Goal: Task Accomplishment & Management: Complete application form

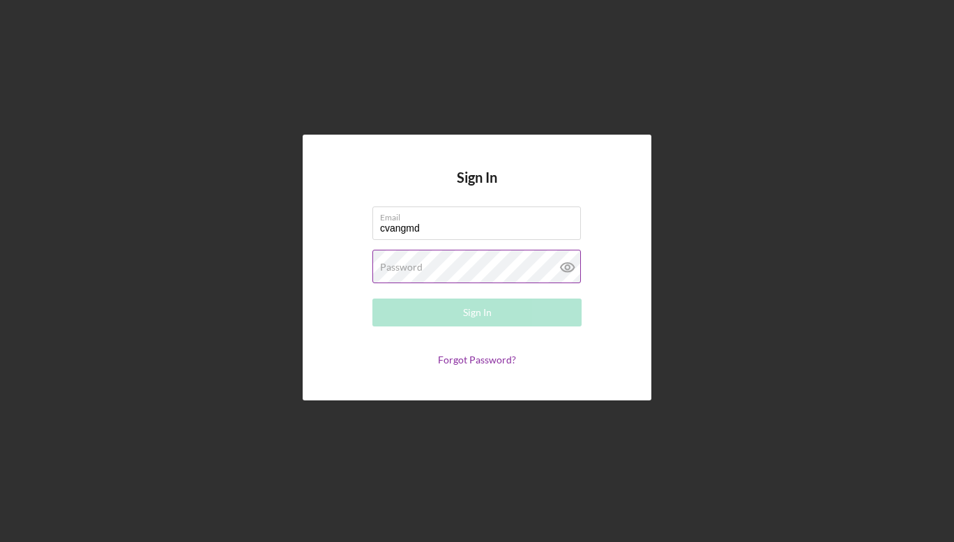
type input "[EMAIL_ADDRESS][DOMAIN_NAME]"
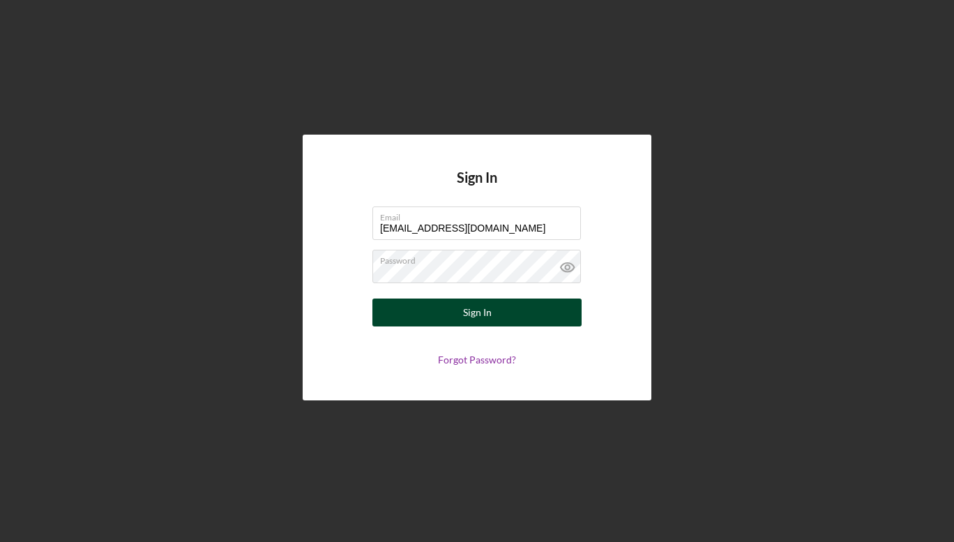
click at [411, 313] on button "Sign In" at bounding box center [476, 312] width 209 height 28
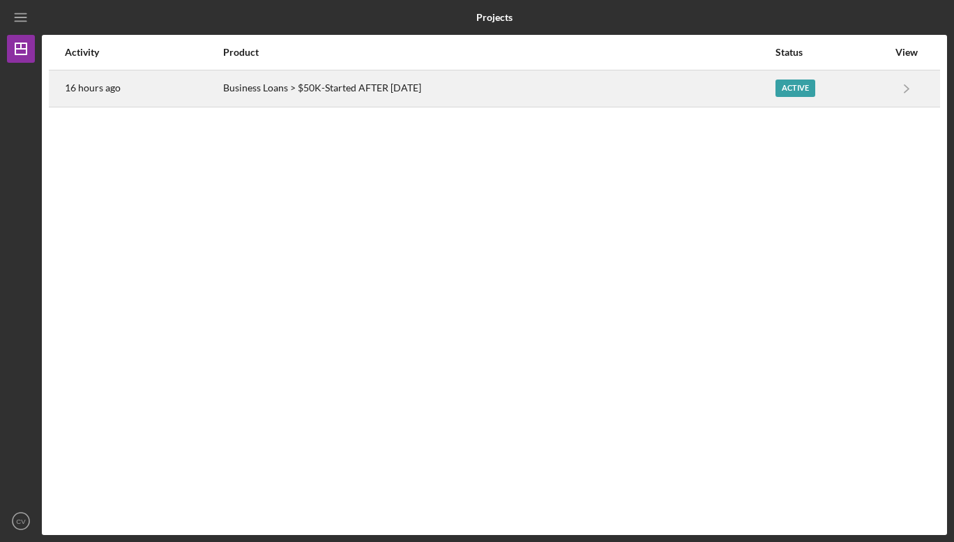
drag, startPoint x: 618, startPoint y: 82, endPoint x: 477, endPoint y: 86, distance: 140.8
click at [477, 86] on div "Business Loans > $50K-Started AFTER [DATE]" at bounding box center [498, 88] width 551 height 35
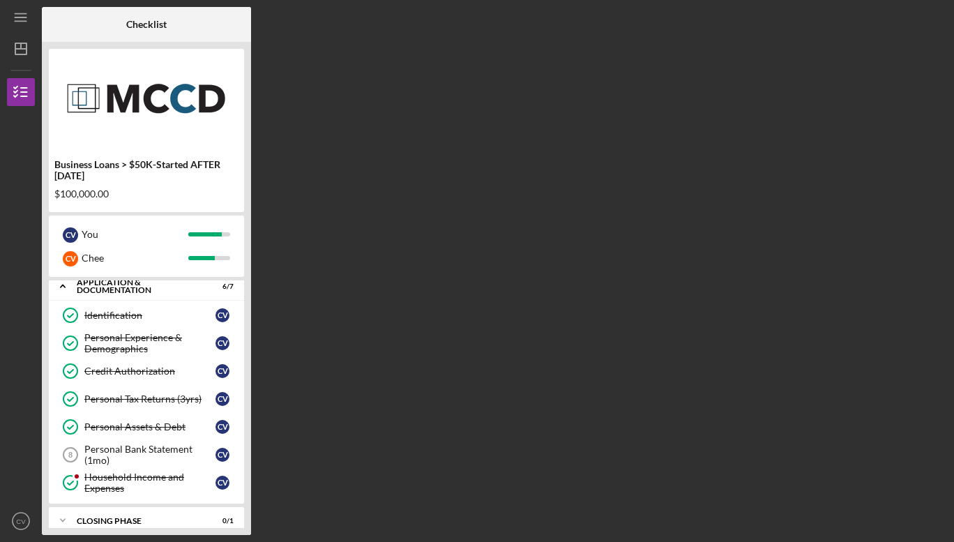
scroll to position [53, 0]
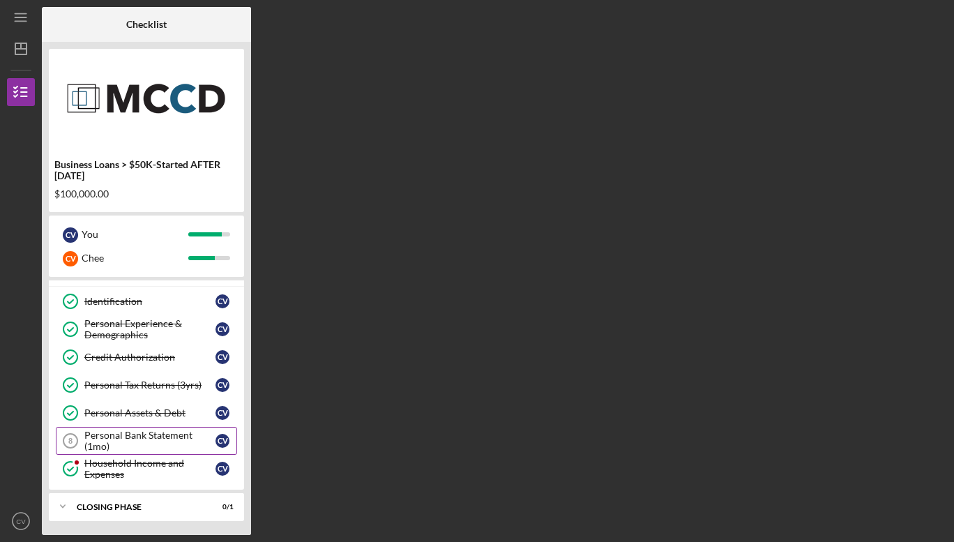
click at [139, 439] on div "Personal Bank Statement (1mo)" at bounding box center [149, 440] width 131 height 22
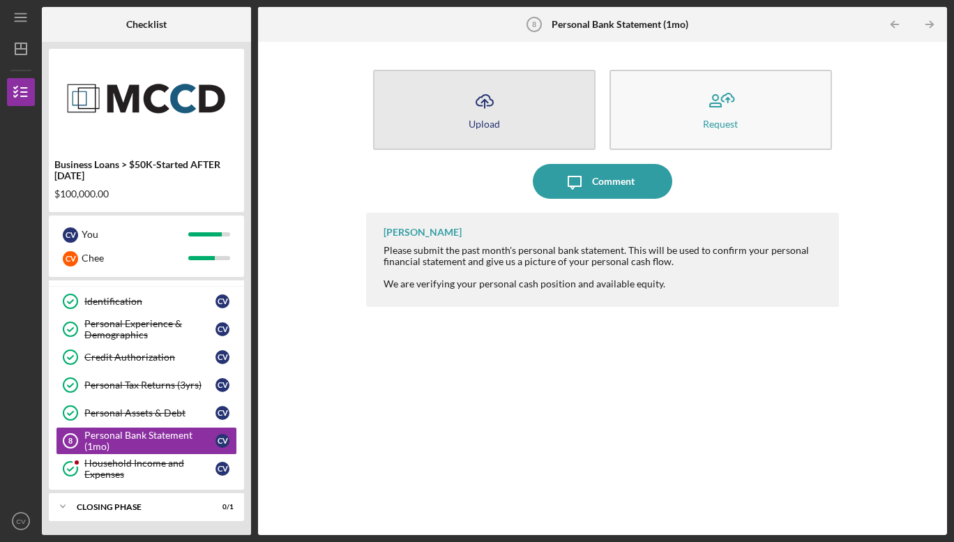
click at [494, 118] on div "Upload" at bounding box center [483, 123] width 31 height 10
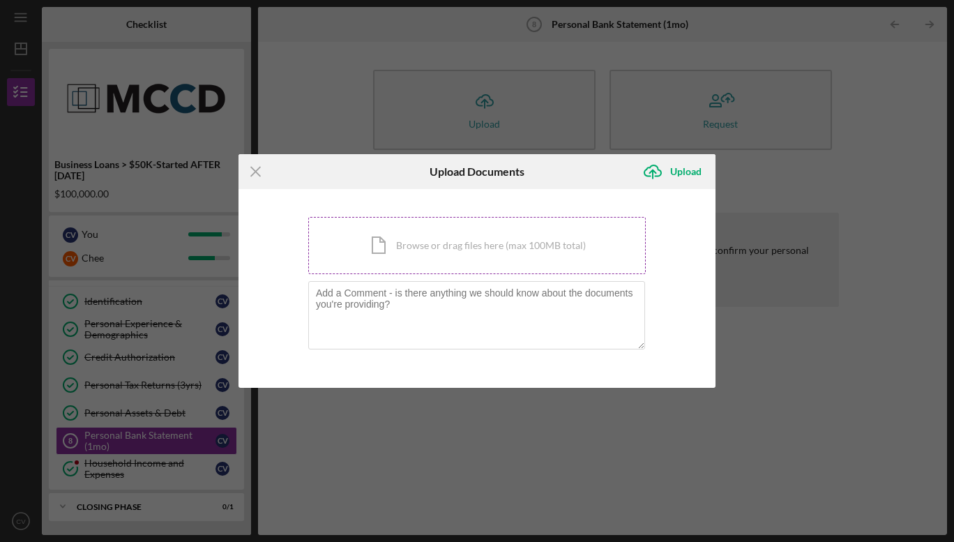
click at [457, 259] on div "Icon/Document Browse or drag files here (max 100MB total) Tap to choose files o…" at bounding box center [476, 245] width 337 height 57
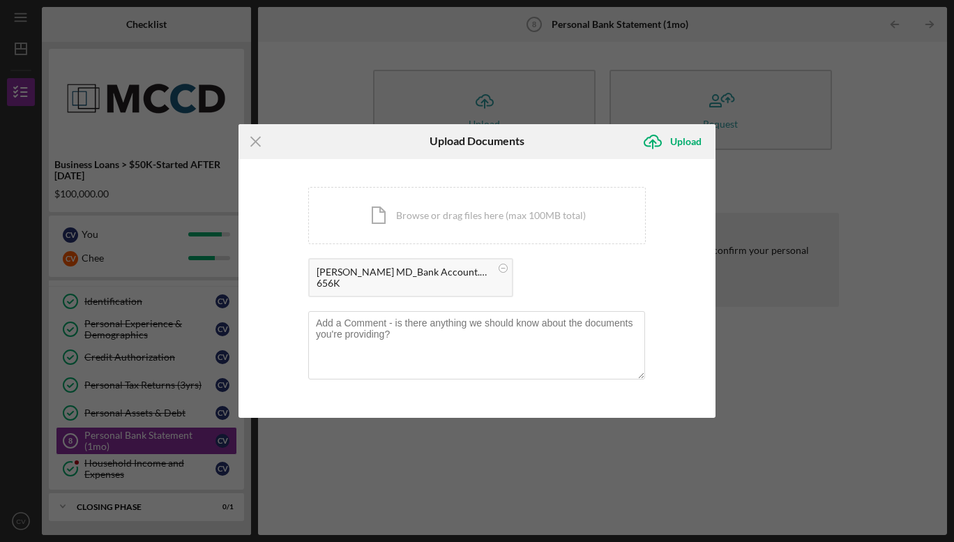
drag, startPoint x: 547, startPoint y: 136, endPoint x: 528, endPoint y: 143, distance: 20.7
click at [528, 143] on div "Upload Documents" at bounding box center [476, 141] width 159 height 35
click at [408, 323] on textarea at bounding box center [476, 345] width 337 height 68
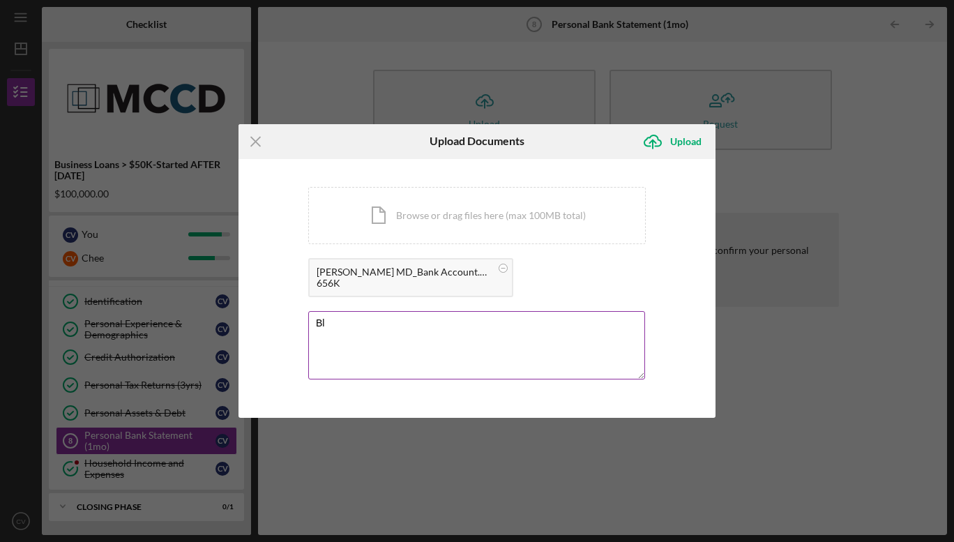
type textarea "B"
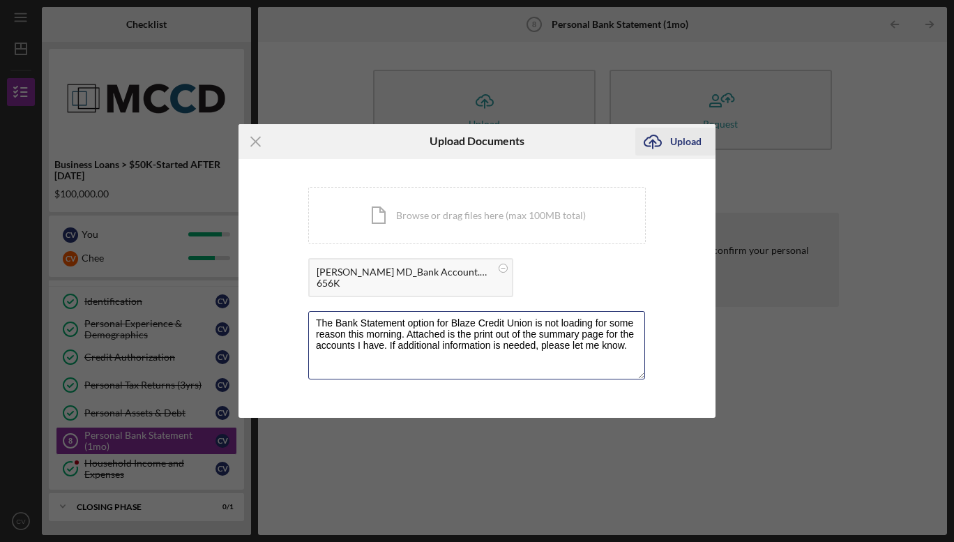
type textarea "The Bank Statement option for Blaze Credit Union is not loading for some reason…"
click at [678, 138] on div "Upload" at bounding box center [685, 142] width 31 height 28
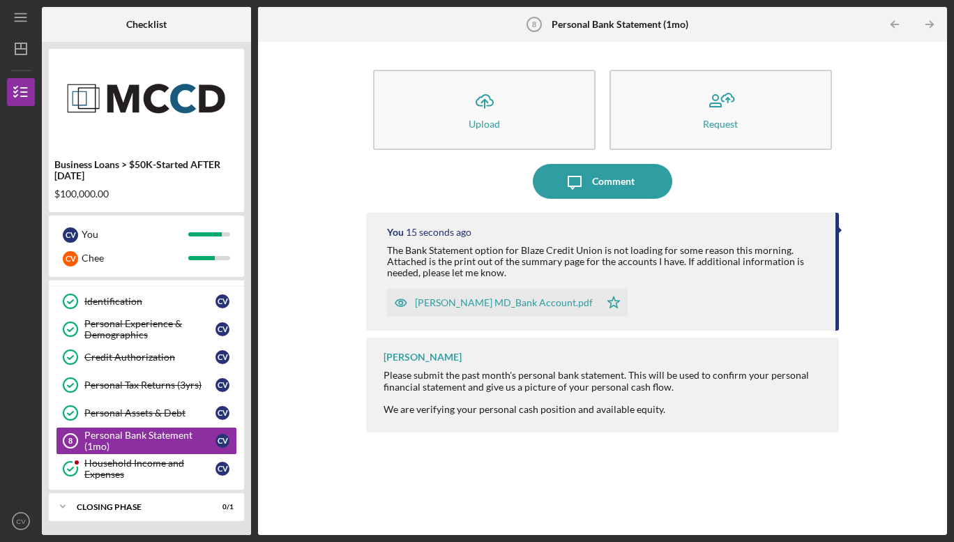
click at [468, 299] on div "[PERSON_NAME] MD_Bank Account.pdf" at bounding box center [504, 302] width 178 height 11
click at [926, 27] on icon "close" at bounding box center [928, 25] width 7 height 7
click at [931, 25] on icon "Icon/Table Pagination Arrow" at bounding box center [928, 24] width 31 height 31
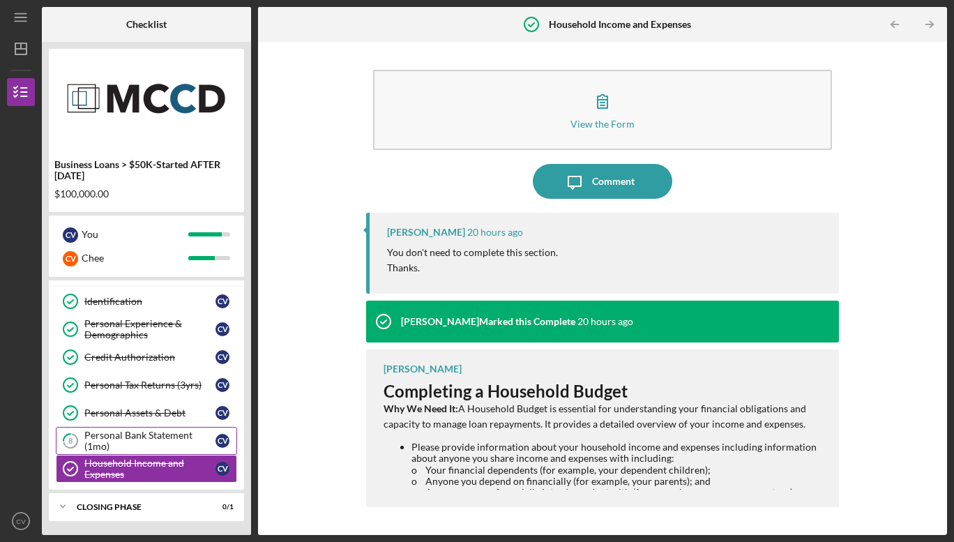
click at [137, 436] on div "Personal Bank Statement (1mo)" at bounding box center [149, 440] width 131 height 22
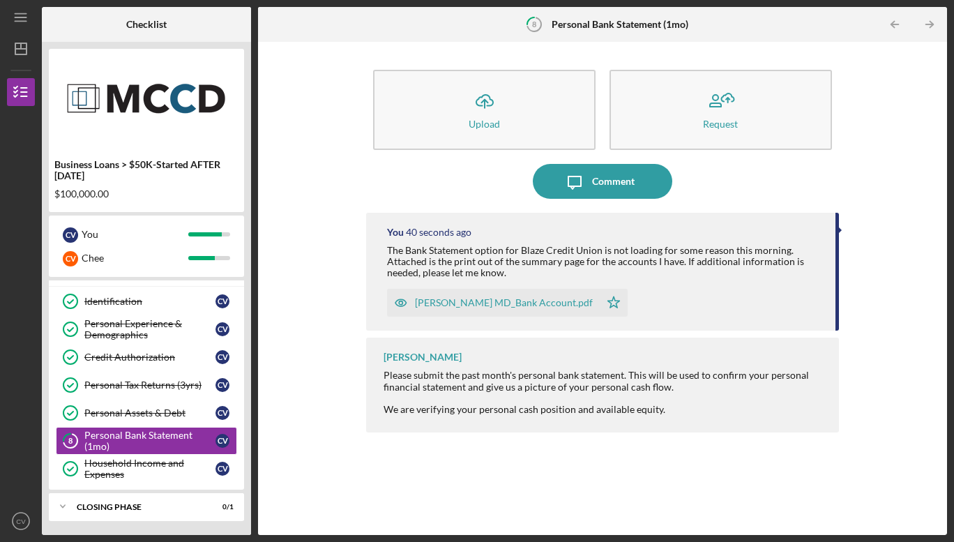
drag, startPoint x: 514, startPoint y: 268, endPoint x: 385, endPoint y: 250, distance: 130.2
click at [385, 250] on div "You 40 seconds ago The Bank Statement option for Blaze Credit Union is not load…" at bounding box center [602, 272] width 473 height 118
copy div "The Bank Statement option for Blaze Credit Union is not loading for some reason…"
click at [135, 507] on div "Closing Phase" at bounding box center [152, 507] width 150 height 8
